Goal: Check status: Check status

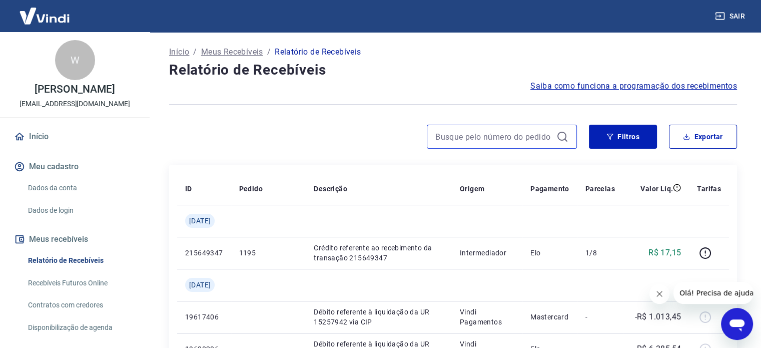
click at [522, 136] on input at bounding box center [493, 136] width 117 height 15
paste input "216381466"
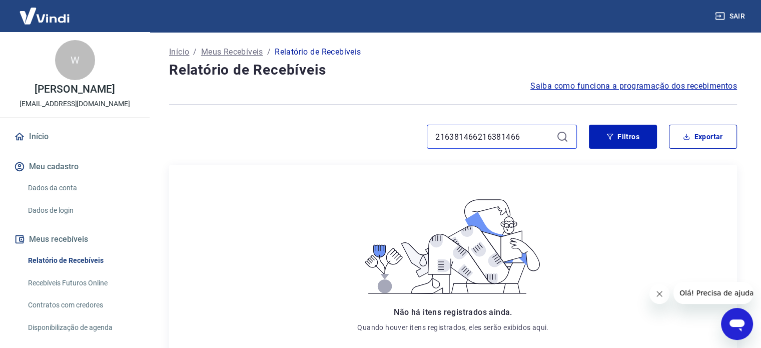
drag, startPoint x: 532, startPoint y: 138, endPoint x: 285, endPoint y: 120, distance: 247.8
click at [285, 120] on div "Início / Meus Recebíveis / Relatório de Recebíveis Relatório de Recebíveis Saib…" at bounding box center [453, 242] width 592 height 421
type input "216381466"
click at [564, 140] on icon at bounding box center [562, 137] width 12 height 12
click at [560, 136] on icon at bounding box center [562, 137] width 12 height 12
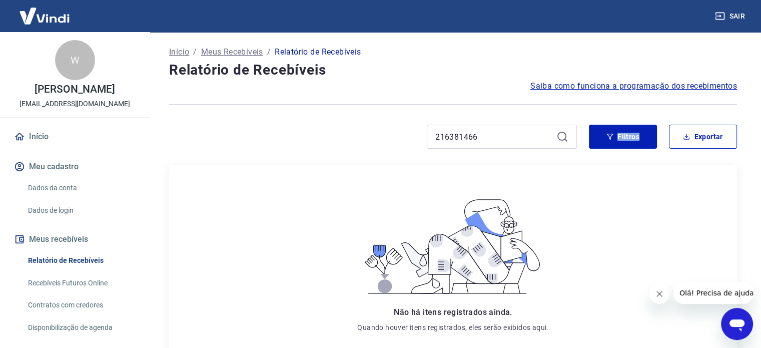
click at [560, 137] on icon at bounding box center [562, 137] width 12 height 12
click at [558, 139] on icon at bounding box center [562, 137] width 12 height 12
click at [556, 139] on div "216381466" at bounding box center [502, 137] width 150 height 24
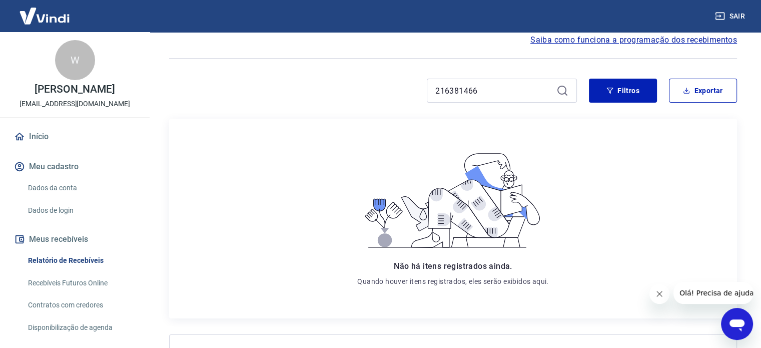
scroll to position [149, 0]
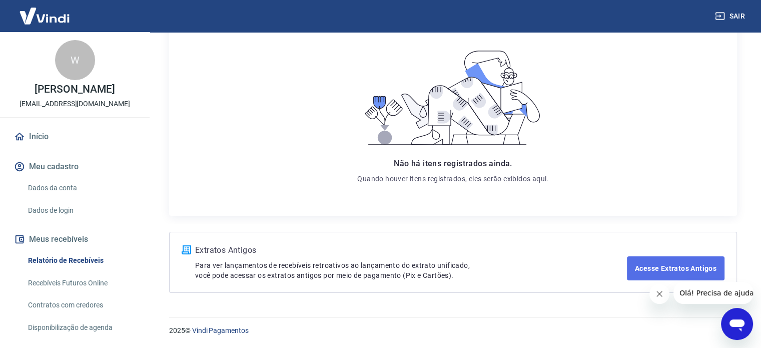
click at [673, 268] on link "Acesse Extratos Antigos" at bounding box center [676, 268] width 98 height 24
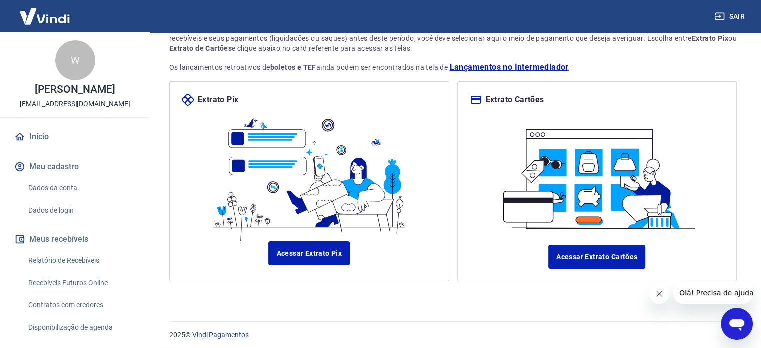
scroll to position [86, 0]
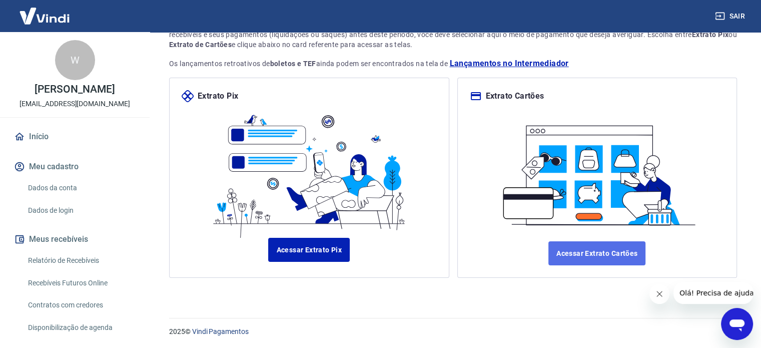
click at [602, 252] on link "Acessar Extrato Cartões" at bounding box center [596, 253] width 97 height 24
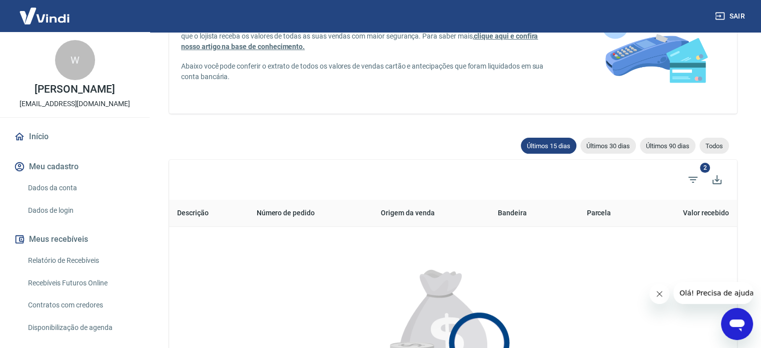
scroll to position [100, 0]
click at [706, 146] on span "Todos" at bounding box center [714, 146] width 30 height 8
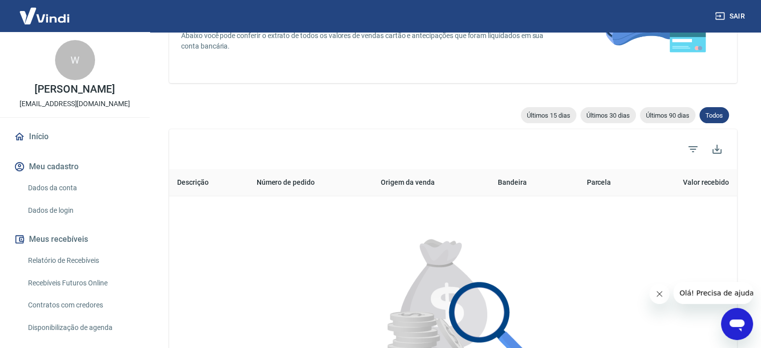
scroll to position [50, 0]
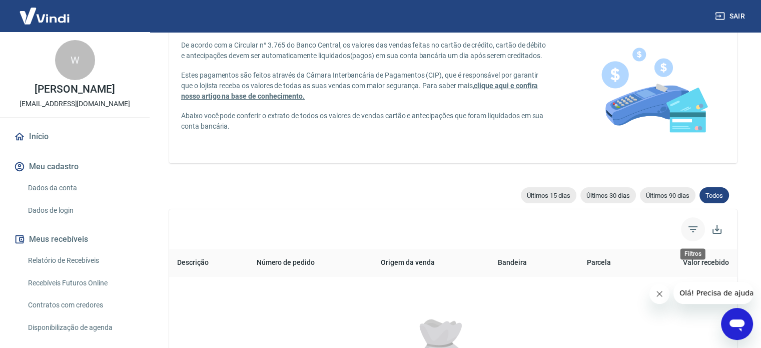
click at [694, 227] on icon "Filtros" at bounding box center [692, 229] width 9 height 6
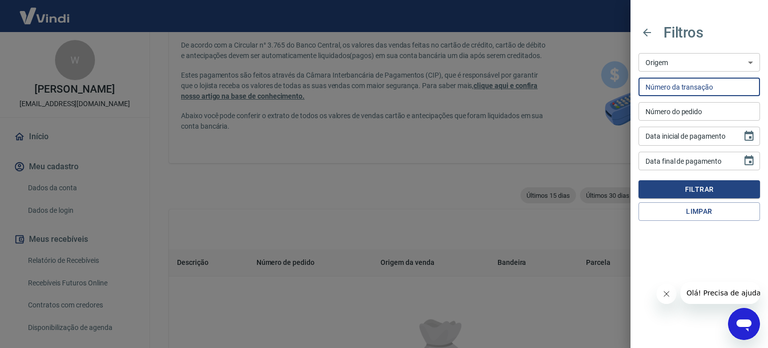
click at [663, 91] on input "Número da transação" at bounding box center [700, 87] width 122 height 19
paste input "216381466"
type input "216381466"
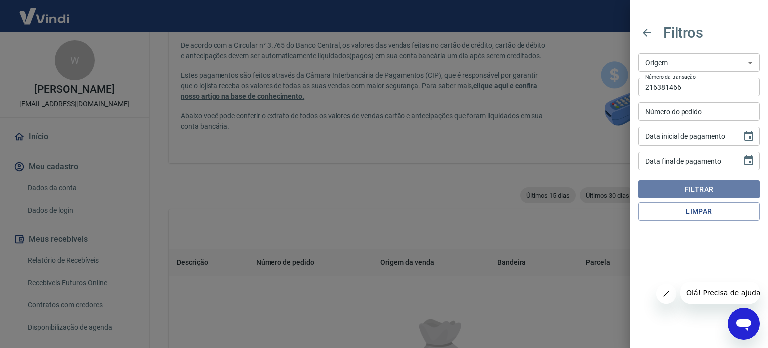
click at [686, 188] on button "Filtrar" at bounding box center [700, 189] width 122 height 19
